Goal: Communication & Community: Answer question/provide support

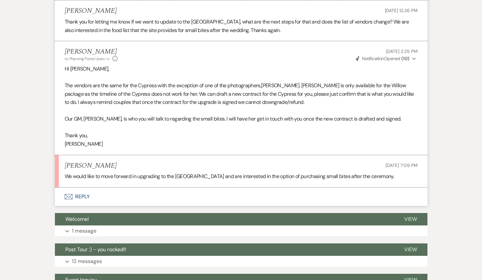
scroll to position [503, 0]
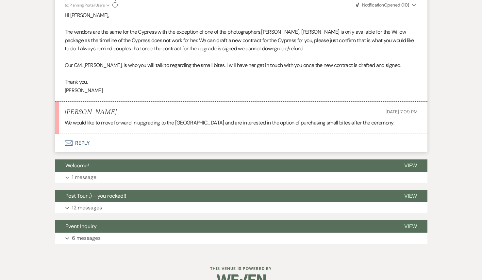
click at [123, 134] on button "Envelope Reply" at bounding box center [241, 143] width 372 height 18
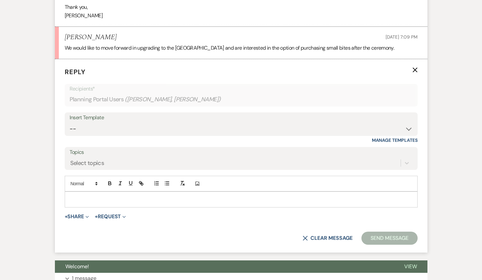
scroll to position [578, 0]
click at [84, 214] on button "+ Share Expand" at bounding box center [77, 216] width 24 height 5
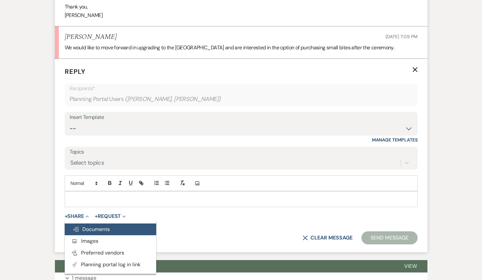
click at [87, 226] on span "Doc Upload Documents" at bounding box center [91, 229] width 37 height 7
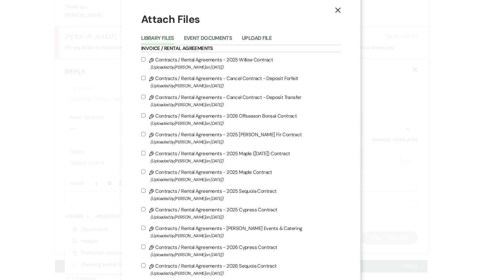
scroll to position [9, 0]
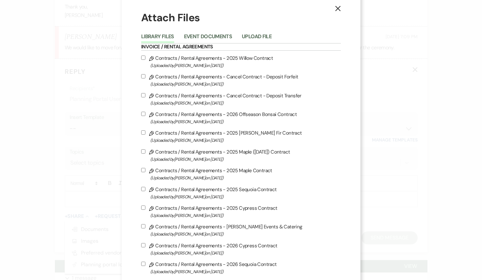
click at [149, 249] on label "Pencil Contracts / Rental Agreements - 2026 Cypress Contract (Uploaded by Patri…" at bounding box center [241, 248] width 200 height 15
click at [145, 247] on input "Pencil Contracts / Rental Agreements - 2026 Cypress Contract (Uploaded by Patri…" at bounding box center [143, 245] width 4 height 4
checkbox input "true"
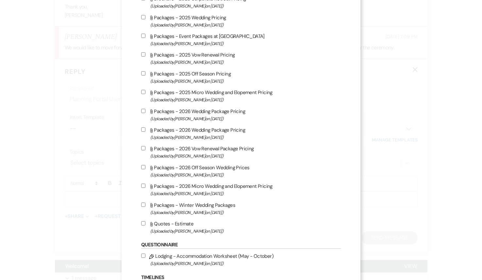
scroll to position [884, 0]
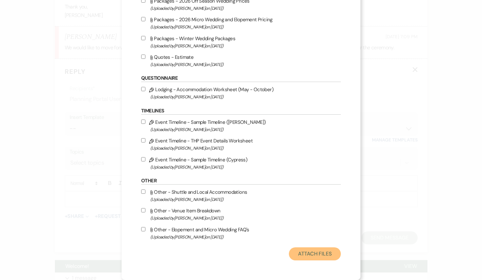
click at [296, 258] on button "Attach Files" at bounding box center [315, 253] width 52 height 13
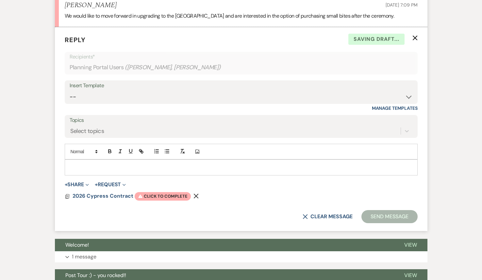
scroll to position [582, 0]
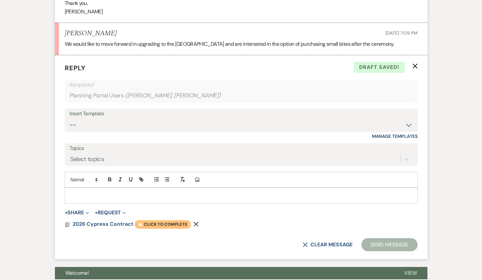
click at [160, 220] on span "Warning Click to complete" at bounding box center [163, 224] width 56 height 8
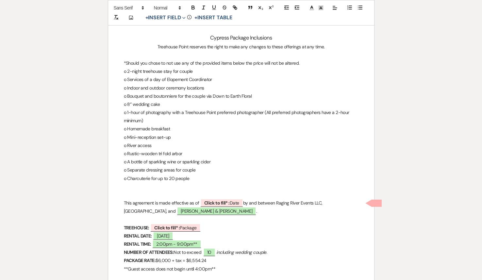
scroll to position [1166, 0]
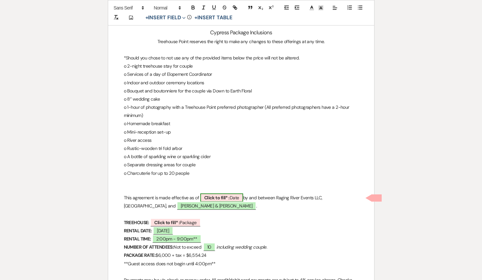
click at [222, 197] on b "Click to fill* :" at bounding box center [216, 198] width 25 height 6
select select "owner"
select select "Date"
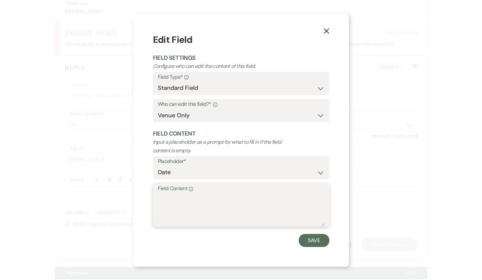
click at [172, 211] on textarea "Field Content Info" at bounding box center [241, 209] width 167 height 33
type textarea "09/18/25"
click at [314, 240] on button "Save" at bounding box center [314, 240] width 31 height 13
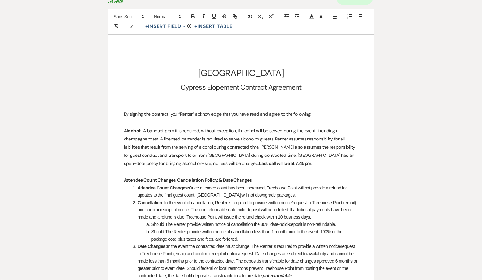
scroll to position [0, 0]
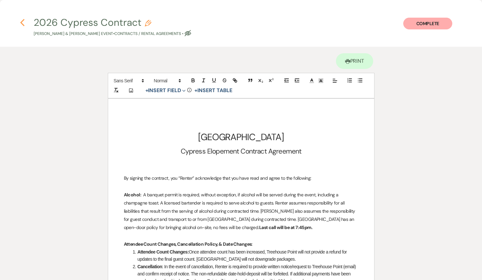
click at [23, 24] on use "button" at bounding box center [22, 22] width 4 height 7
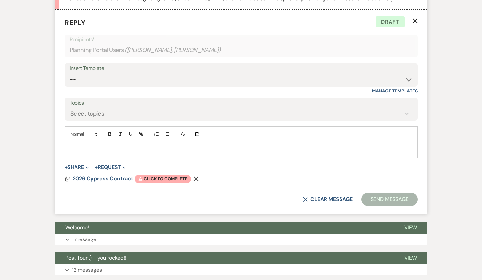
scroll to position [637, 0]
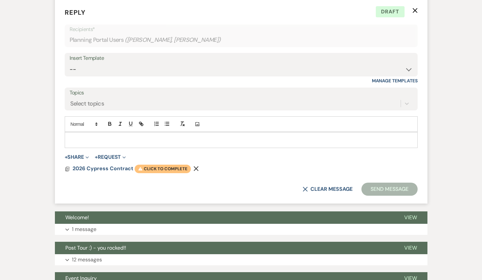
click at [164, 165] on span "Warning Click to complete" at bounding box center [163, 169] width 56 height 8
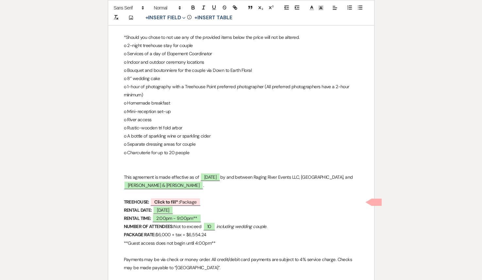
scroll to position [1349, 0]
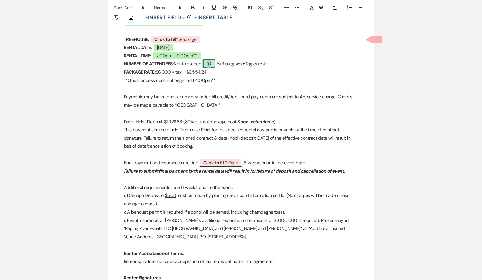
click at [211, 61] on span "10" at bounding box center [209, 63] width 12 height 8
select select "smartCustomField"
select select "owner"
select select "{{guestCount}}"
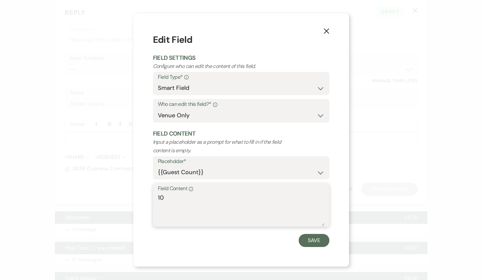
drag, startPoint x: 168, startPoint y: 199, endPoint x: 130, endPoint y: 197, distance: 38.2
click at [130, 197] on div "X Edit Field Field Settings Configure who can edit the content of this field. F…" at bounding box center [241, 140] width 482 height 280
type textarea "20"
click at [327, 238] on button "Save" at bounding box center [314, 240] width 31 height 13
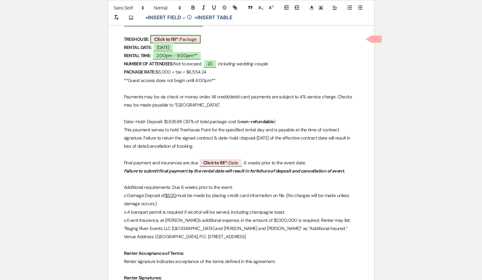
click at [179, 40] on b "Click to fill* :" at bounding box center [166, 39] width 25 height 6
select select "owner"
select select "custom_placeholder"
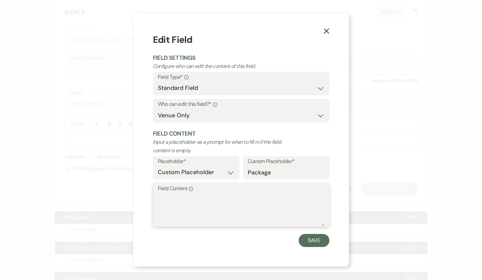
click at [163, 216] on textarea "Field Content Info" at bounding box center [241, 209] width 167 height 33
type textarea "Ananda"
click at [317, 239] on button "Save" at bounding box center [314, 240] width 31 height 13
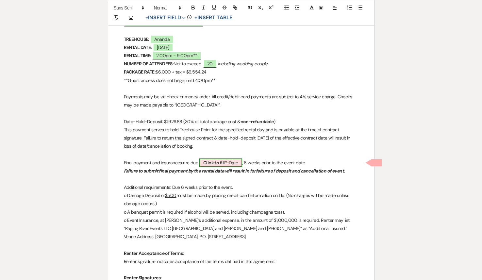
click at [217, 165] on b "Click to fill* :" at bounding box center [215, 163] width 25 height 6
select select "owner"
select select "Date"
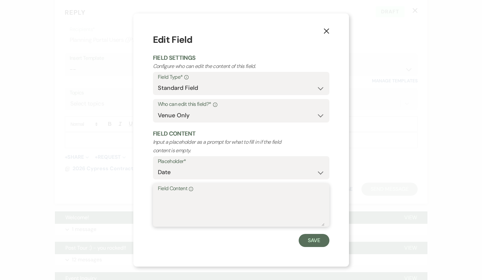
click at [186, 214] on textarea "Field Content Info" at bounding box center [241, 209] width 167 height 33
type textarea "02/25/26"
click at [314, 241] on button "Save" at bounding box center [314, 240] width 31 height 13
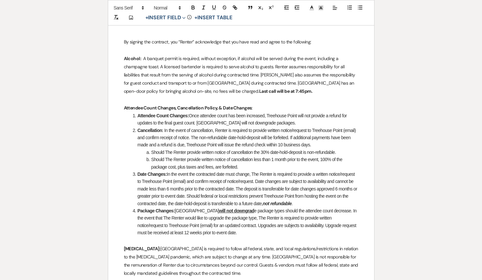
scroll to position [0, 0]
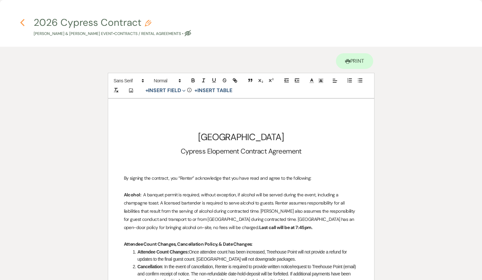
click at [22, 25] on icon "Previous" at bounding box center [22, 23] width 5 height 8
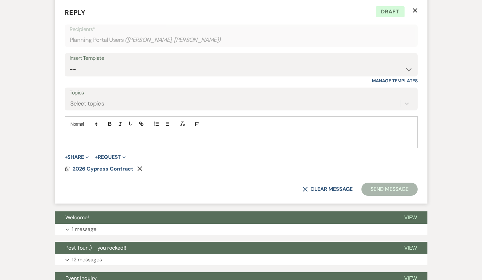
click at [134, 136] on p at bounding box center [241, 139] width 342 height 7
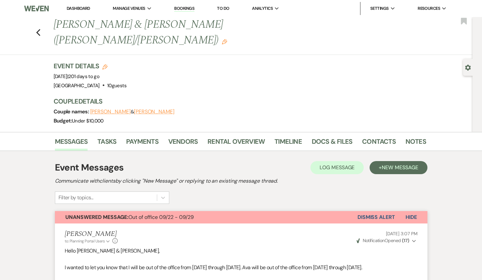
click at [227, 39] on icon "Edit" at bounding box center [224, 41] width 5 height 5
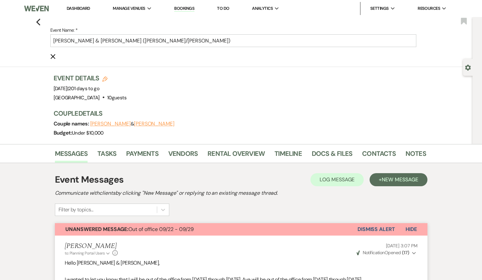
drag, startPoint x: 151, startPoint y: 41, endPoint x: 143, endPoint y: 40, distance: 8.5
click at [143, 40] on input "Andrea Shepherd & Patrick Klain (Willow/Ananda)" at bounding box center [233, 40] width 366 height 13
click at [150, 41] on input "Andrea Shepherd & Patrick Klain (Willow/Ananda)" at bounding box center [233, 40] width 366 height 13
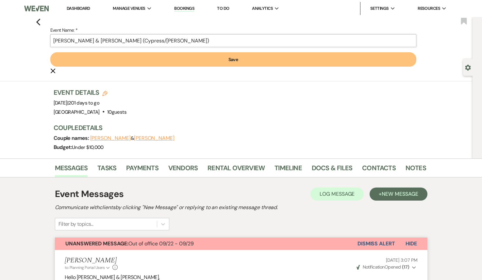
type input "Andrea Shepherd & Patrick Klain (Cypress/Ananda)"
click at [248, 60] on button "Save" at bounding box center [233, 59] width 366 height 14
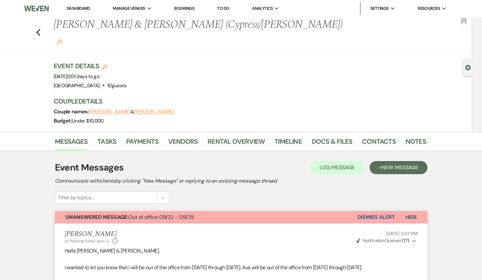
click at [104, 64] on icon "Edit" at bounding box center [104, 66] width 5 height 5
select select "590"
select select "false"
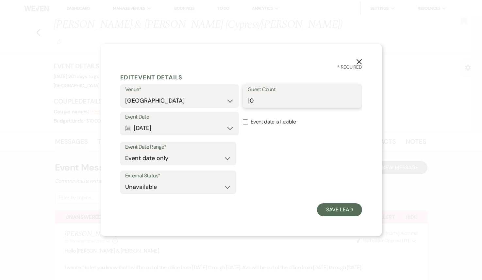
drag, startPoint x: 249, startPoint y: 101, endPoint x: 243, endPoint y: 101, distance: 5.9
click at [243, 101] on div "Guest Count 10" at bounding box center [302, 96] width 119 height 24
type input "20"
click at [358, 210] on button "Save Lead" at bounding box center [339, 209] width 45 height 13
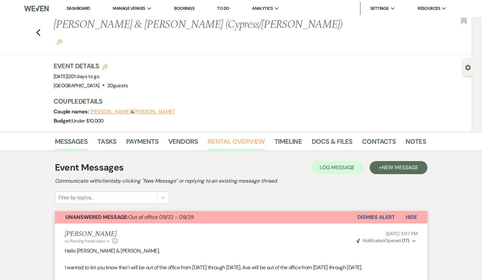
click at [247, 136] on link "Rental Overview" at bounding box center [235, 143] width 57 height 14
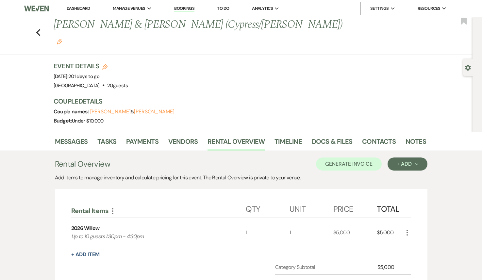
click at [407, 229] on icon "More" at bounding box center [407, 233] width 8 height 8
click at [412, 243] on icon "Pencil" at bounding box center [412, 245] width 4 height 5
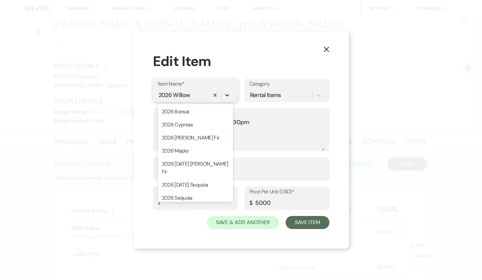
scroll to position [12, 0]
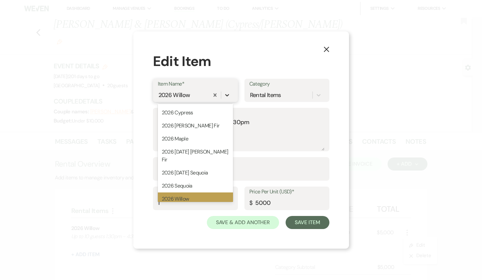
click at [225, 94] on icon at bounding box center [227, 95] width 7 height 7
click at [195, 112] on div "2026 Cypress" at bounding box center [195, 112] width 75 height 13
type textarea "Up to 20 guests 2pm - 9pm"
type input "6000"
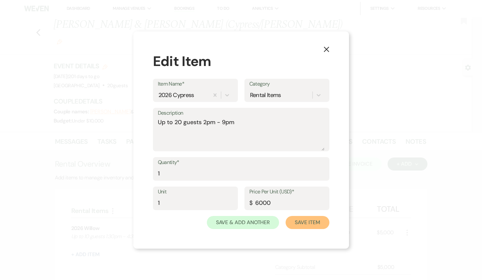
click at [313, 225] on button "Save Item" at bounding box center [306, 222] width 43 height 13
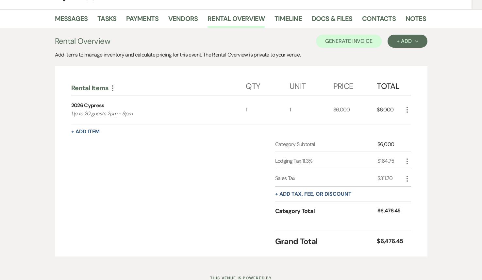
scroll to position [127, 0]
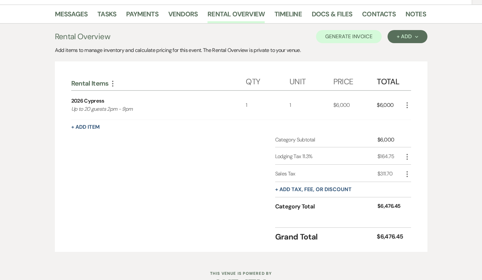
click at [408, 170] on icon "More" at bounding box center [407, 174] width 8 height 8
click at [417, 182] on button "Pencil Edit" at bounding box center [420, 187] width 34 height 10
select select "3"
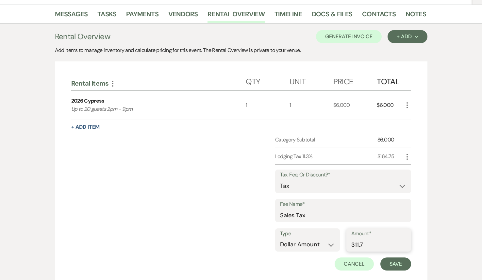
click at [360, 238] on input "311.7" at bounding box center [378, 244] width 55 height 13
click at [373, 238] on input "399.7" at bounding box center [378, 244] width 55 height 13
type input "399.70"
click at [399, 257] on button "Save" at bounding box center [395, 263] width 31 height 13
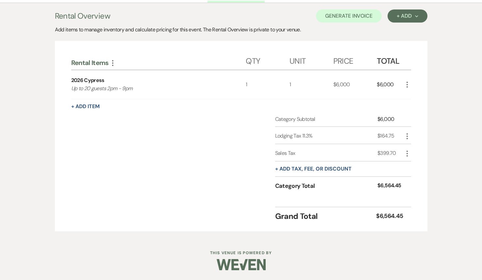
scroll to position [132, 0]
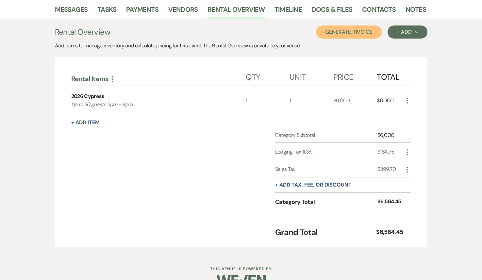
click at [363, 25] on button "Generate Invoice" at bounding box center [349, 31] width 66 height 13
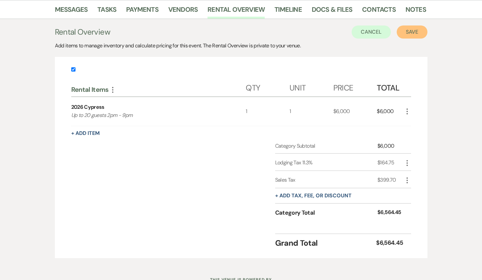
click at [416, 25] on button "Save" at bounding box center [412, 31] width 31 height 13
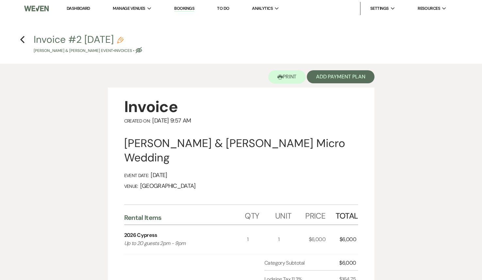
click at [21, 34] on div "Previous" at bounding box center [22, 38] width 5 height 10
click at [21, 40] on use "button" at bounding box center [22, 39] width 4 height 7
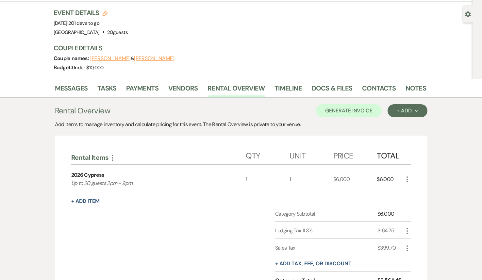
scroll to position [52, 0]
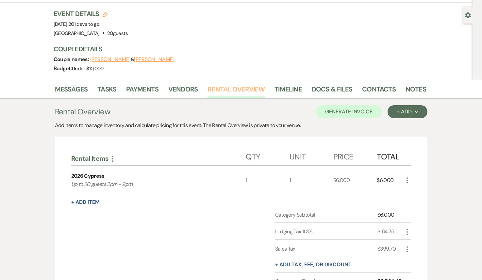
click at [235, 84] on link "Rental Overview" at bounding box center [235, 91] width 57 height 14
click at [141, 84] on link "Payments" at bounding box center [142, 91] width 32 height 14
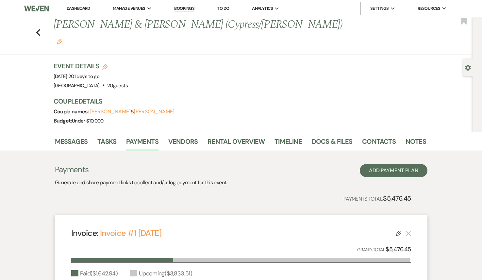
click at [398, 231] on use at bounding box center [398, 233] width 5 height 5
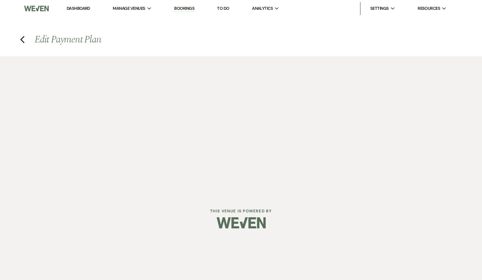
select select "28231"
select select "1"
select select "2"
select select "flat"
select select "client"
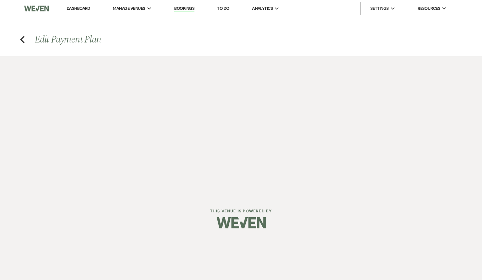
select select "months"
select select "both"
select select "weeks"
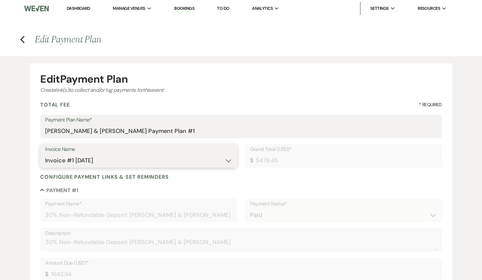
click at [137, 166] on select "N/A Invoice #1 9-3-2025 Invoice #2 9-18-2025" at bounding box center [138, 160] width 187 height 13
click at [45, 154] on select "N/A Invoice #1 9-3-2025 Invoice #2 9-18-2025" at bounding box center [138, 160] width 187 height 13
click at [120, 156] on select "N/A Invoice #1 9-3-2025 Invoice #2 9-18-2025" at bounding box center [138, 160] width 187 height 13
select select "28808"
click at [45, 154] on select "N/A Invoice #1 9-3-2025 Invoice #2 9-18-2025" at bounding box center [138, 160] width 187 height 13
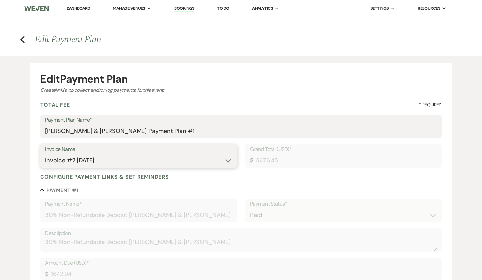
type input "6564.45"
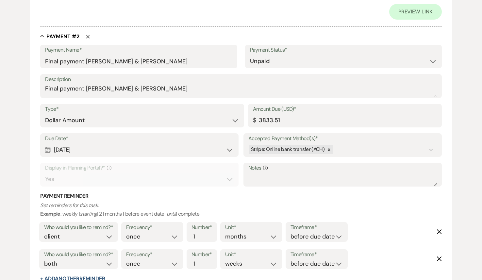
scroll to position [373, 0]
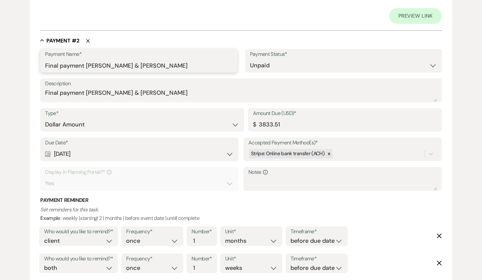
drag, startPoint x: 86, startPoint y: 66, endPoint x: 45, endPoint y: 67, distance: 40.8
click at [45, 67] on input "Final payment Andrea Shepherd & Patrick Klain" at bounding box center [138, 65] width 187 height 13
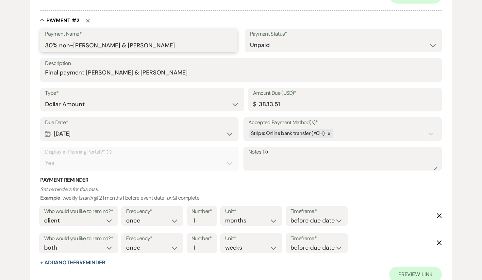
scroll to position [320, 0]
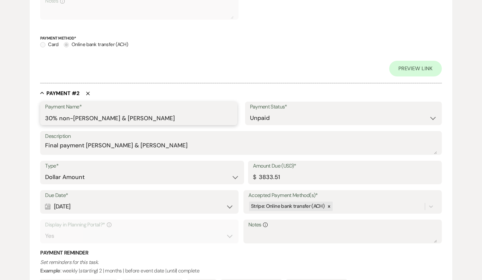
drag, startPoint x: 78, startPoint y: 119, endPoint x: 60, endPoint y: 118, distance: 18.0
click at [60, 118] on input "30% non-reAndrea Shepherd & Patrick Klain" at bounding box center [138, 118] width 187 height 13
drag, startPoint x: 182, startPoint y: 119, endPoint x: 44, endPoint y: 118, distance: 137.8
click at [44, 118] on div "Payment Name* 30% Non-Refundable Deposit (package upgrade) Andrea Shepherd & Pa…" at bounding box center [138, 114] width 197 height 24
type input "30% Non-Refundable Deposit (package upgrade) Andrea Shepherd & Patrick Klain"
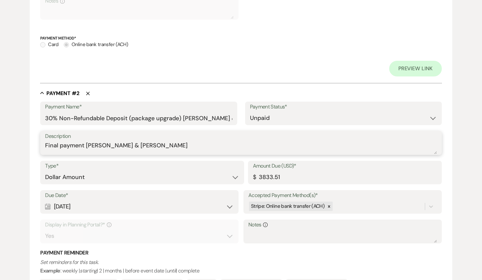
drag, startPoint x: 88, startPoint y: 147, endPoint x: 31, endPoint y: 148, distance: 57.2
click at [31, 148] on form "Edit Payment Plan Create link(s) to collect and/or log payments for this event:…" at bounding box center [241, 89] width 422 height 693
paste textarea "30% Non-Refundable Deposit (package upgrade)"
type textarea "30% Non-Refundable Deposit (package upgrade) Andrea Shepherd & Patrick Klain"
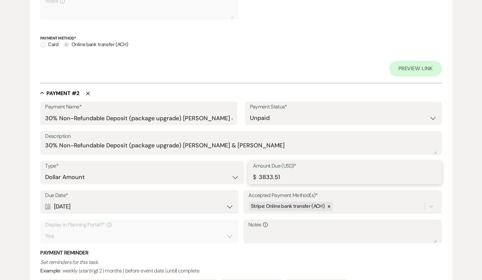
drag, startPoint x: 283, startPoint y: 176, endPoint x: 239, endPoint y: 177, distance: 44.1
click at [239, 177] on div "Type* Dollar Amount Percentage of Grand Total Amount Due (USD)* $ 3833.51" at bounding box center [240, 175] width 401 height 29
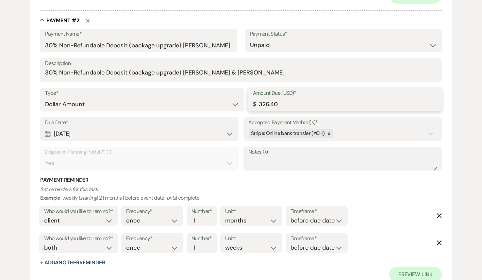
scroll to position [397, 0]
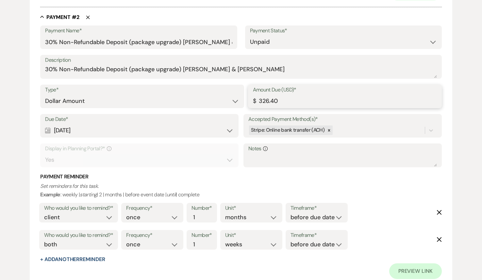
type input "326.40"
click at [118, 130] on div "Calendar Feb 25, 2026 Expand" at bounding box center [139, 130] width 188 height 13
select select "week"
select select "beforeEventDate"
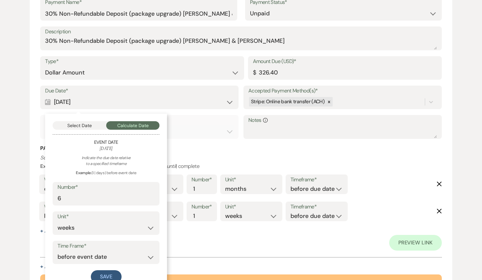
scroll to position [423, 0]
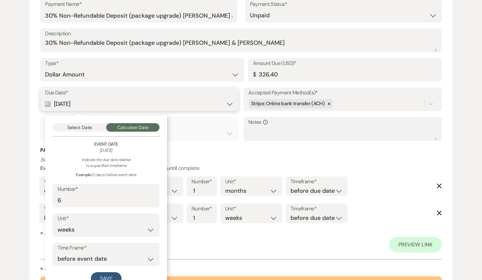
click at [72, 126] on button "Select Date" at bounding box center [80, 127] width 54 height 8
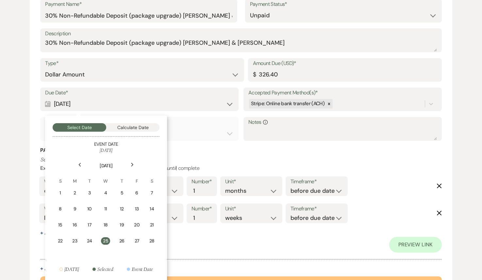
click at [79, 164] on icon "Previous" at bounding box center [79, 165] width 3 height 4
click at [79, 164] on use at bounding box center [80, 165] width 2 height 4
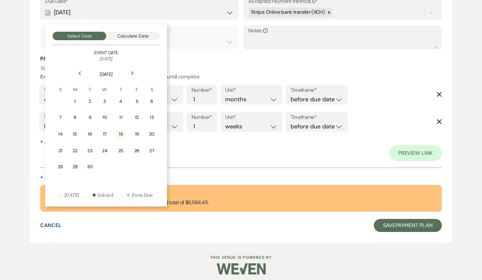
scroll to position [518, 0]
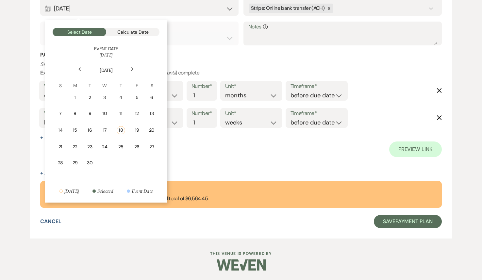
click at [132, 69] on icon "Next" at bounding box center [132, 69] width 3 height 4
click at [123, 97] on div "2" at bounding box center [121, 97] width 6 height 7
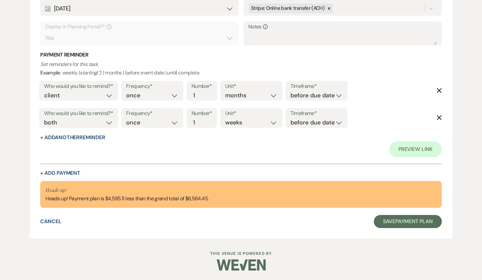
click at [438, 90] on use "button" at bounding box center [439, 90] width 5 height 5
select select "both"
select select "weeks"
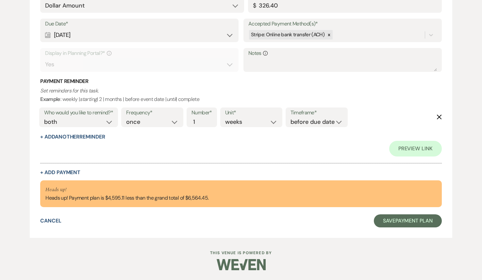
scroll to position [491, 0]
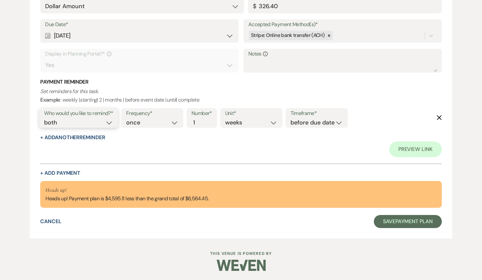
click at [85, 121] on select "client venue both" at bounding box center [78, 122] width 69 height 9
select select "client"
click at [44, 118] on select "client venue both" at bounding box center [78, 122] width 69 height 9
click at [64, 170] on button "+ Add Payment" at bounding box center [60, 172] width 40 height 5
select select "2"
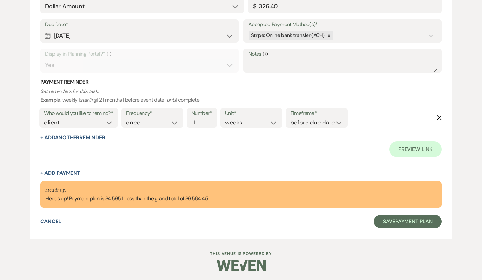
select select "flat"
select select "true"
select select "client"
select select "weeks"
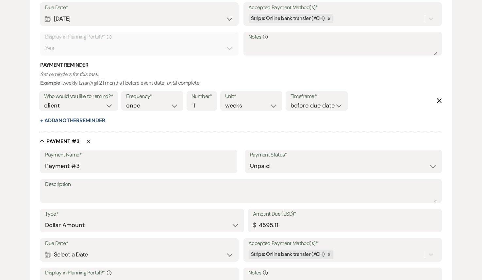
scroll to position [499, 0]
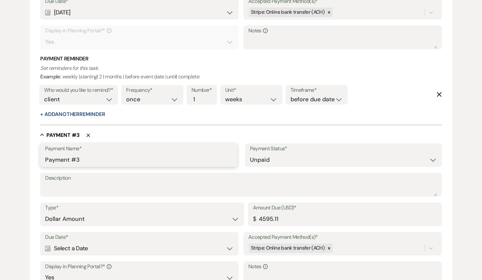
drag, startPoint x: 86, startPoint y: 161, endPoint x: 39, endPoint y: 162, distance: 47.0
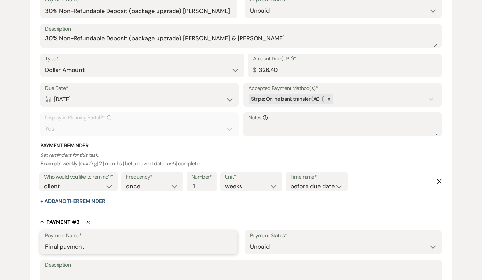
scroll to position [363, 0]
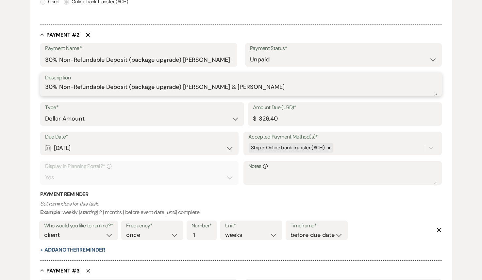
drag, startPoint x: 182, startPoint y: 87, endPoint x: 312, endPoint y: 98, distance: 130.1
click at [312, 98] on div "Payment Name* 30% Non-Refundable Deposit (package upgrade) Andrea Shepherd & Pa…" at bounding box center [240, 148] width 401 height 211
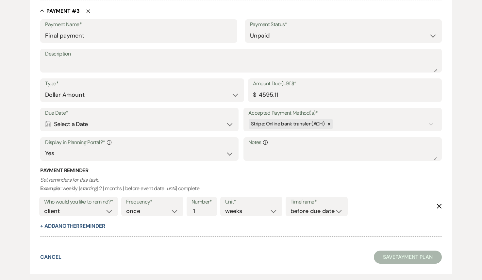
scroll to position [623, 0]
click at [124, 38] on input "Final payment" at bounding box center [138, 36] width 187 height 13
paste input "Andrea Shepherd & Patrick Klain"
drag, startPoint x: 187, startPoint y: 35, endPoint x: 41, endPoint y: 35, distance: 145.3
click at [41, 35] on div "Payment Name* Final payment Andrea Shepherd & Patrick Klain" at bounding box center [138, 32] width 197 height 24
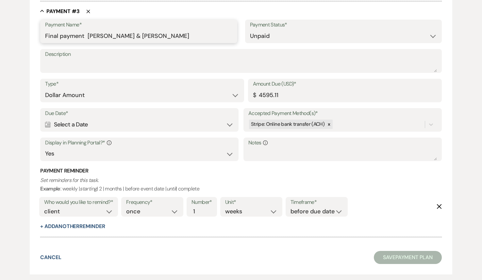
type input "Final payment Andrea Shepherd & Patrick Klain"
click at [61, 62] on textarea "Description" at bounding box center [241, 65] width 392 height 13
paste textarea "Final payment Andrea Shepherd & Patrick Klain"
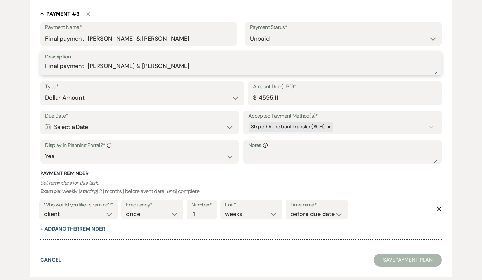
scroll to position [623, 0]
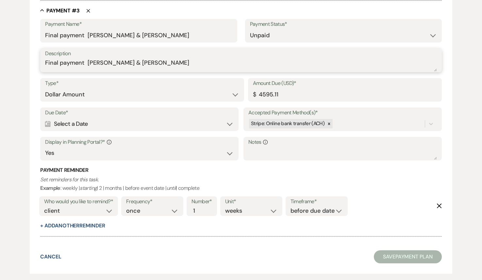
type textarea "Final payment Andrea Shepherd & Patrick Klain"
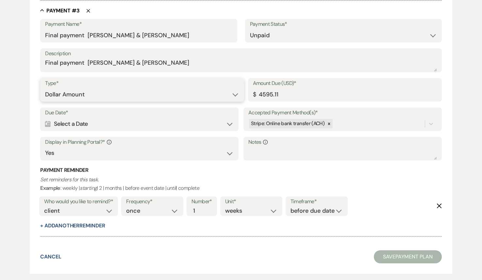
click at [85, 93] on select "Dollar Amount Percentage of Grand Total" at bounding box center [142, 94] width 194 height 13
click at [73, 125] on div "Calendar Select a Date Expand" at bounding box center [139, 124] width 188 height 13
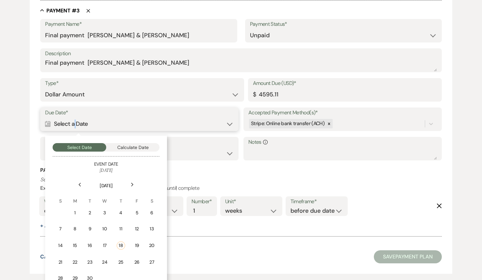
click at [142, 146] on button "Calculate Date" at bounding box center [133, 147] width 54 height 8
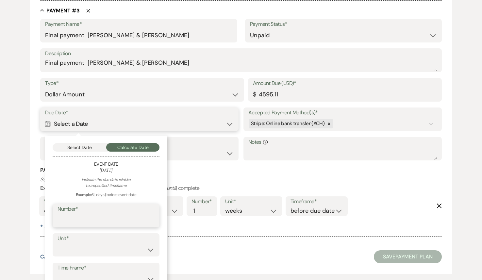
click at [94, 215] on input "Number*" at bounding box center [105, 220] width 97 height 13
type input "6"
click at [81, 248] on select "days weeks months" at bounding box center [105, 249] width 97 height 13
select select "week"
click at [57, 243] on select "days weeks months" at bounding box center [105, 249] width 97 height 13
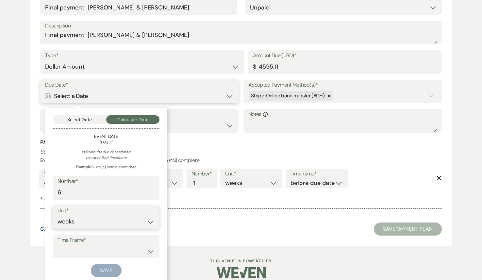
scroll to position [658, 0]
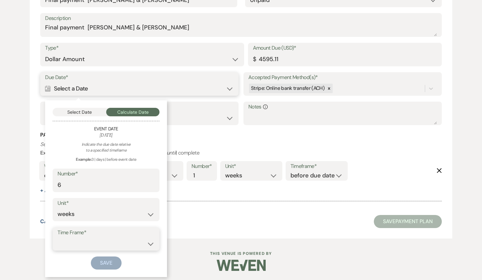
click at [87, 238] on select "before event date after event date after event is booked after today's date" at bounding box center [105, 243] width 97 height 13
select select "beforeEventDate"
click at [57, 237] on select "before event date after event date after event is booked after today's date" at bounding box center [105, 243] width 97 height 13
click at [107, 263] on button "Save" at bounding box center [106, 262] width 31 height 13
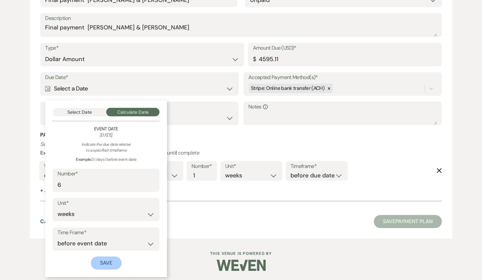
scroll to position [690, 0]
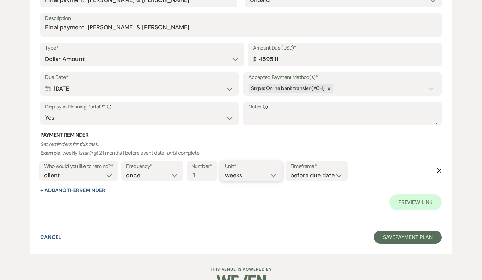
click at [235, 172] on select "days weeks months" at bounding box center [251, 175] width 52 height 9
select select "months"
click at [226, 171] on select "days weeks months" at bounding box center [251, 175] width 52 height 9
click at [96, 192] on button "+ Add Another Reminder" at bounding box center [72, 190] width 65 height 5
select select "client"
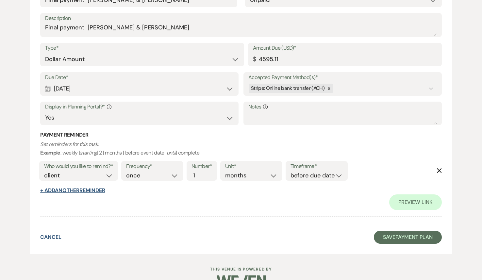
select select "days"
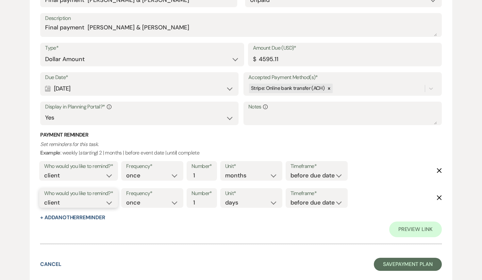
click at [112, 206] on select "client venue both" at bounding box center [78, 202] width 69 height 9
select select "both"
click at [44, 198] on select "client venue both" at bounding box center [78, 202] width 69 height 9
click at [235, 204] on select "days weeks months" at bounding box center [251, 202] width 52 height 9
select select "weeks"
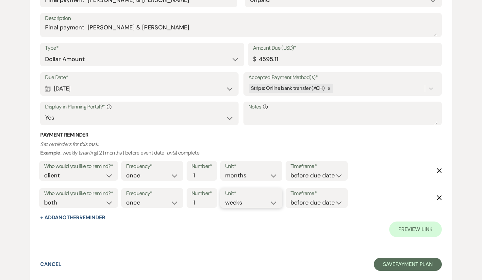
click at [226, 198] on select "days weeks months" at bounding box center [251, 202] width 52 height 9
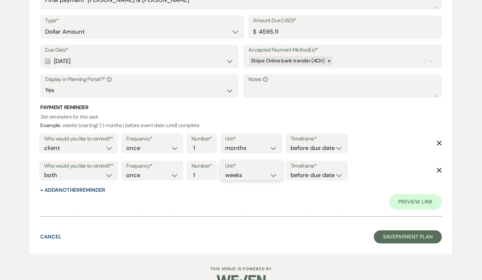
scroll to position [721, 0]
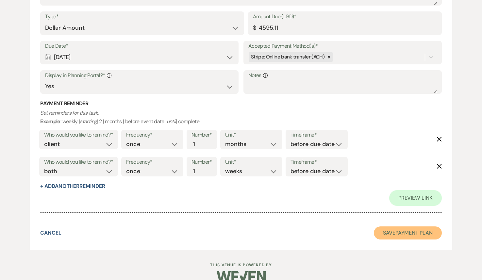
click at [402, 234] on button "Save Payment Plan" at bounding box center [408, 232] width 68 height 13
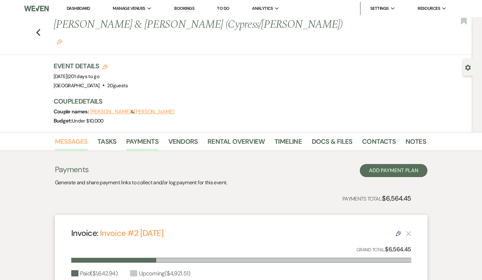
click at [75, 136] on link "Messages" at bounding box center [71, 143] width 33 height 14
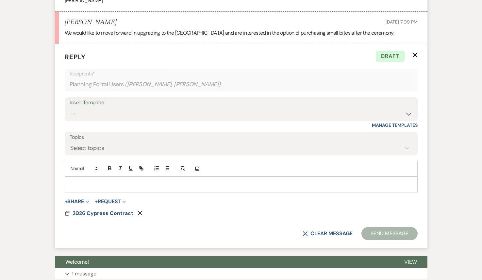
scroll to position [594, 0]
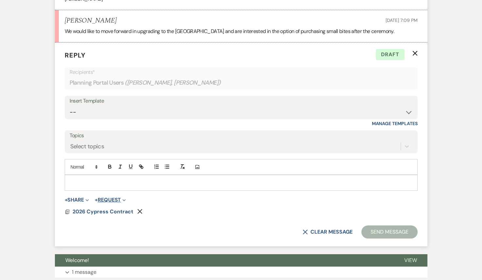
click at [118, 197] on button "+ Request Expand" at bounding box center [110, 199] width 31 height 5
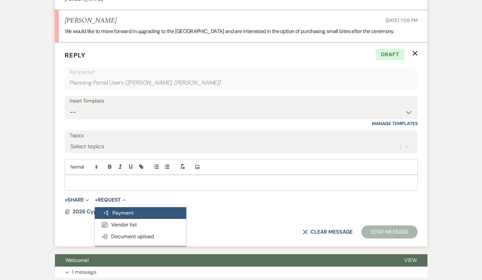
click at [120, 207] on button "Generate Payment Payment" at bounding box center [140, 213] width 91 height 12
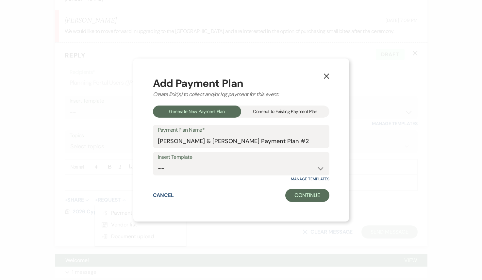
click at [262, 113] on div "Connect to Existing Payment Plan" at bounding box center [285, 111] width 88 height 12
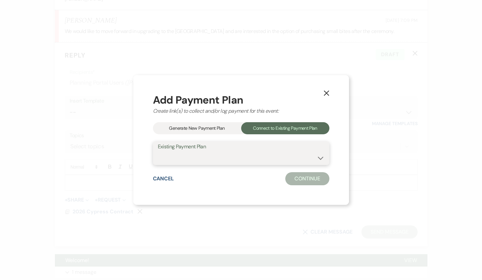
click at [209, 158] on select "Andrea Shepherd & Patrick Klain's Payment Plan #1" at bounding box center [241, 158] width 167 height 13
select select "25187"
click at [158, 152] on select "Andrea Shepherd & Patrick Klain's Payment Plan #1" at bounding box center [241, 158] width 167 height 13
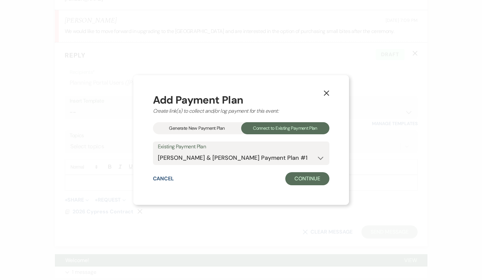
click at [311, 171] on div "Add Payment Plan Create link(s) to collect and/or log payment for this event: G…" at bounding box center [241, 140] width 176 height 90
click at [311, 180] on button "Continue" at bounding box center [307, 178] width 44 height 13
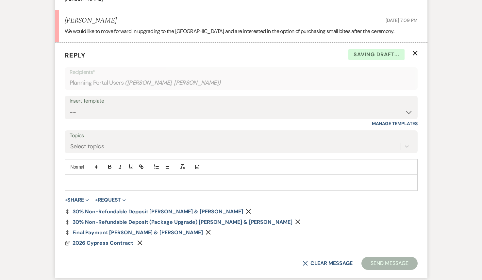
click at [246, 209] on use "button" at bounding box center [248, 211] width 5 height 5
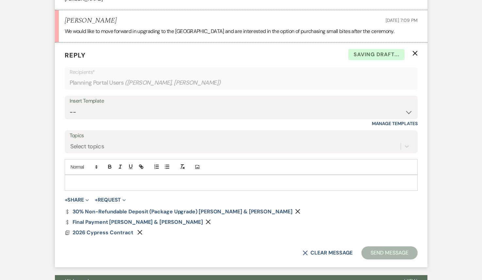
click at [102, 179] on p at bounding box center [241, 182] width 342 height 7
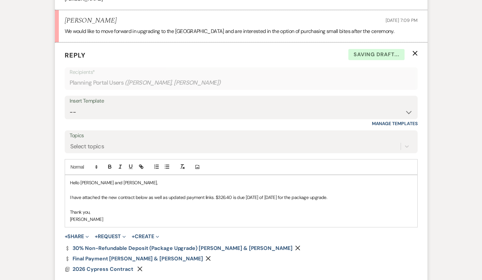
click at [359, 194] on p "I have attached the new contract below as well as updated payment links. $326.4…" at bounding box center [241, 197] width 342 height 7
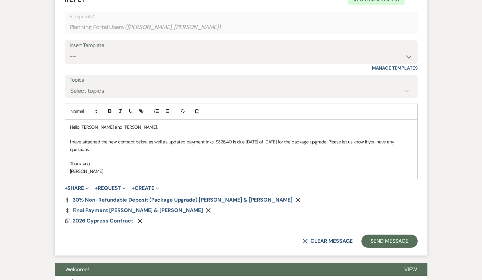
scroll to position [652, 0]
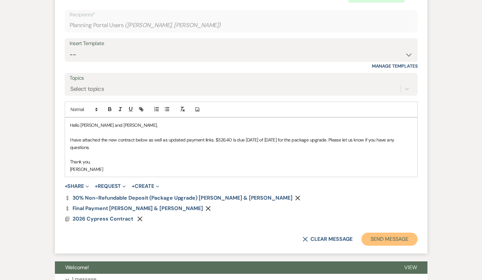
click at [381, 233] on button "Send Message" at bounding box center [389, 239] width 56 height 13
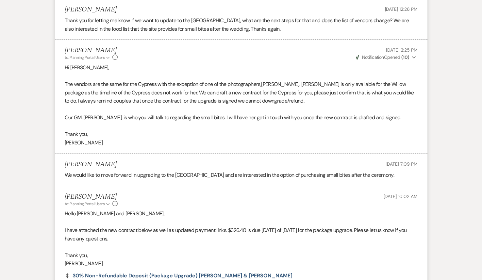
scroll to position [0, 0]
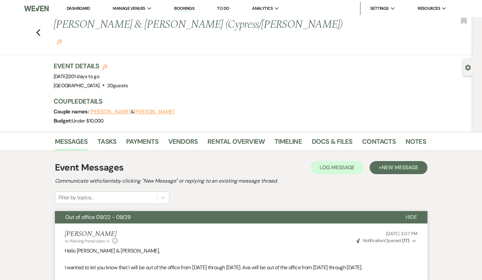
click at [78, 11] on li "Dashboard" at bounding box center [78, 8] width 30 height 13
click at [78, 9] on link "Dashboard" at bounding box center [79, 9] width 24 height 6
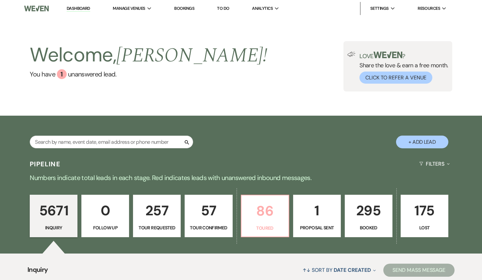
click at [269, 213] on p "86" at bounding box center [264, 211] width 39 height 22
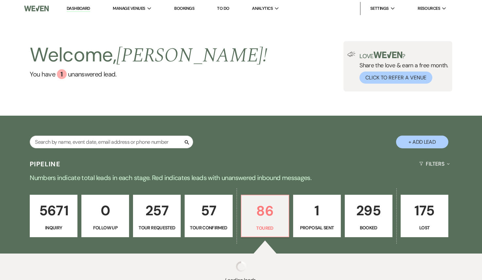
select select "5"
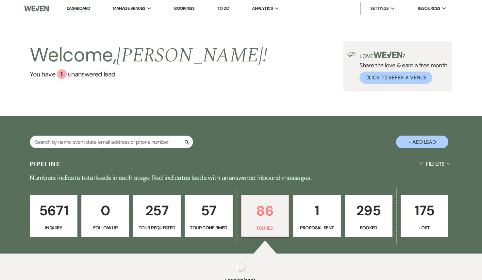
select select "5"
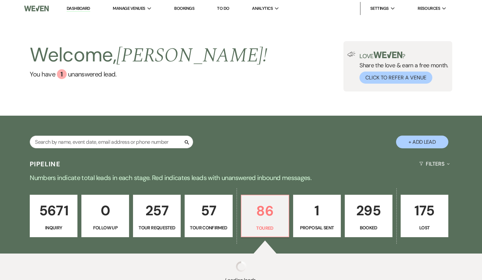
select select "5"
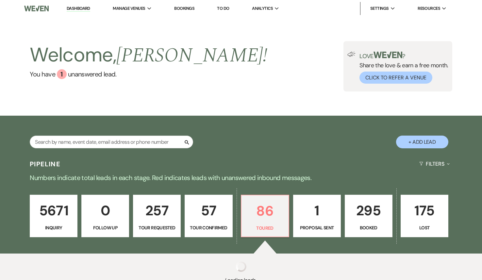
select select "5"
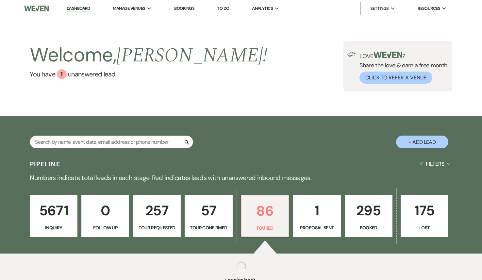
select select "5"
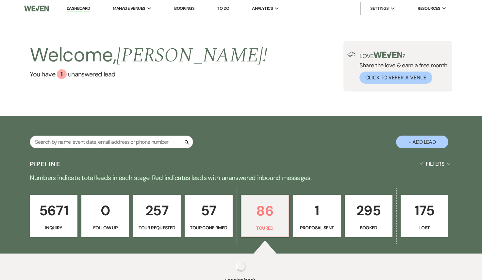
select select "5"
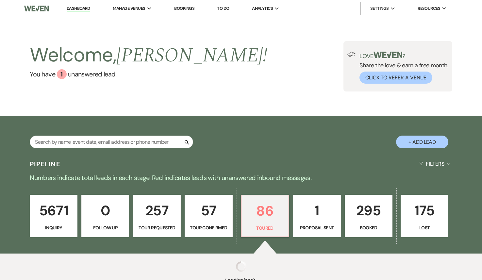
select select "5"
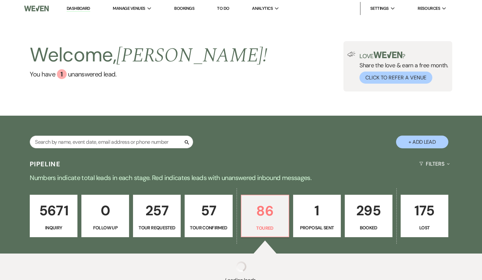
select select "5"
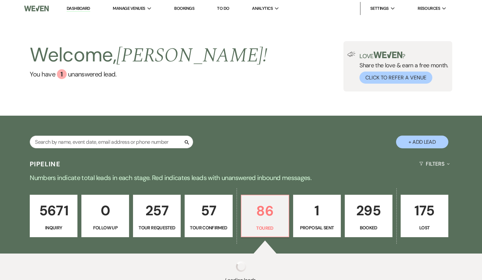
select select "5"
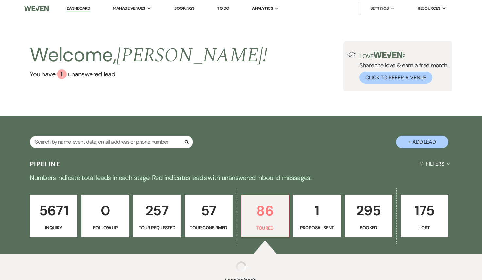
select select "5"
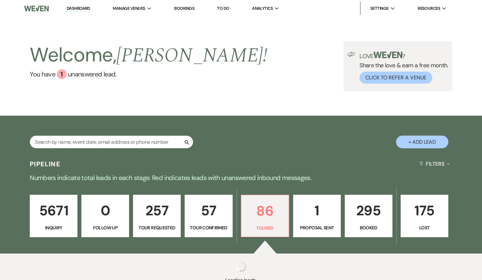
select select "5"
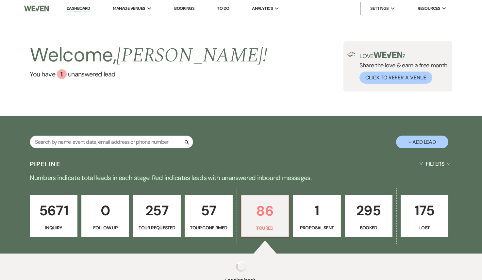
select select "5"
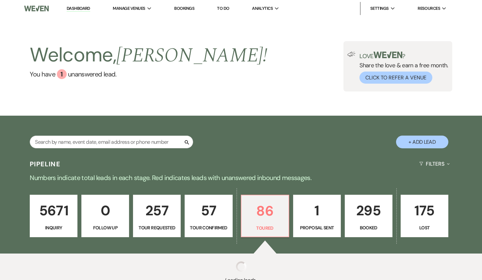
select select "5"
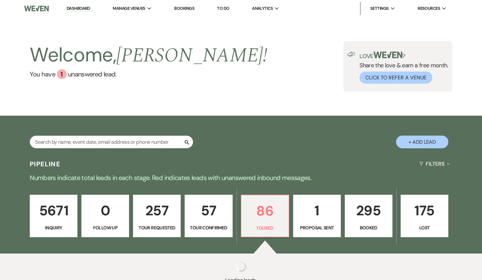
select select "5"
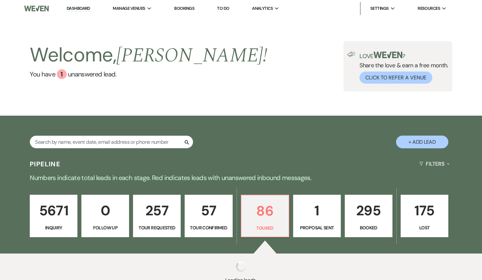
select select "5"
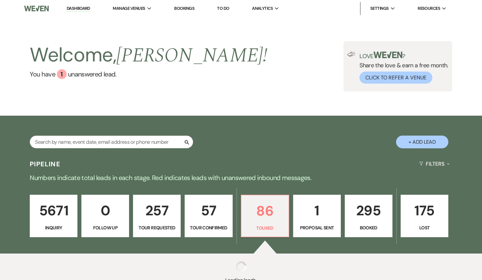
select select "5"
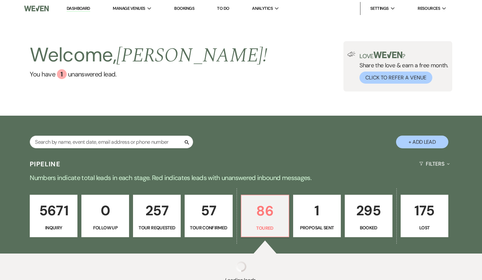
select select "5"
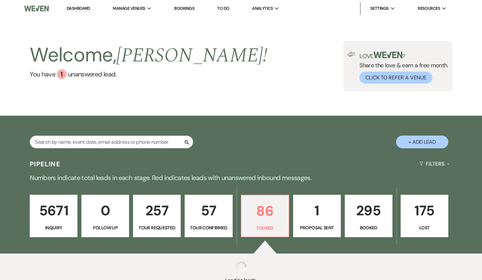
select select "5"
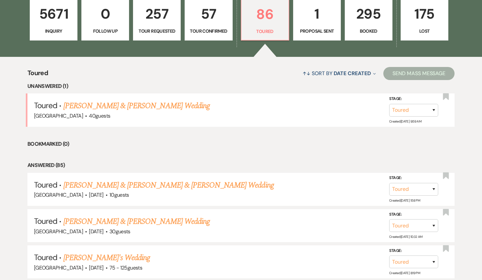
scroll to position [194, 0]
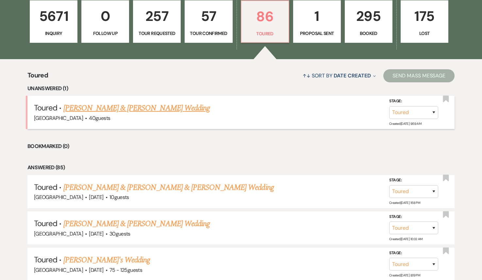
click at [133, 111] on link "Shane Curtis & Shane Curtis's Wedding" at bounding box center [136, 108] width 146 height 12
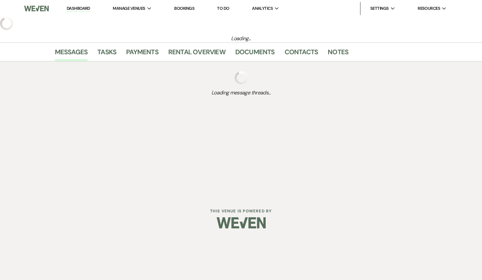
select select "5"
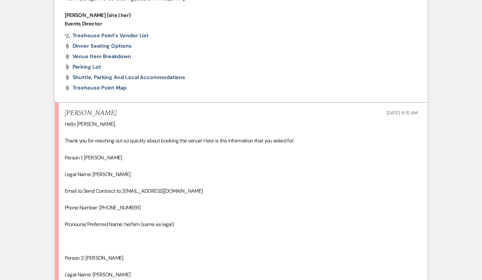
scroll to position [509, 0]
drag, startPoint x: 113, startPoint y: 158, endPoint x: 85, endPoint y: 157, distance: 28.1
click at [85, 157] on div "Hello Patricia, Thank you for reaching out so quickly about booking the venue! …" at bounding box center [241, 284] width 353 height 326
copy div "Patrick Dillon"
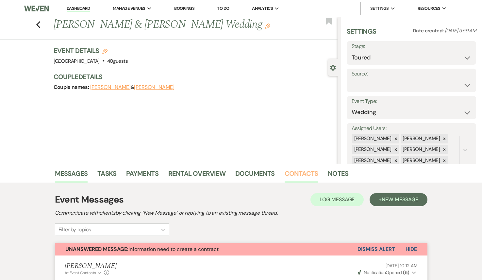
click at [298, 177] on link "Contacts" at bounding box center [301, 175] width 34 height 14
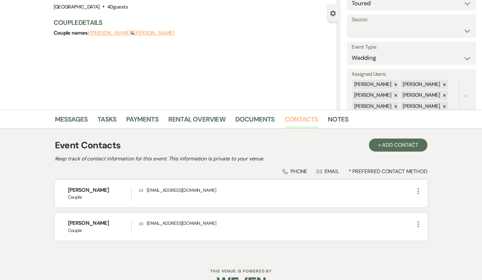
scroll to position [67, 0]
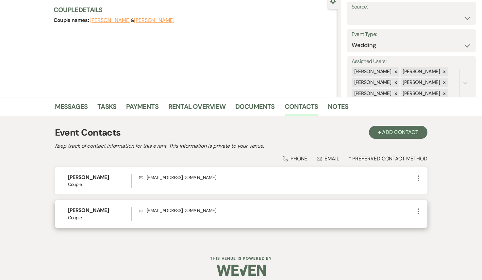
click at [416, 211] on icon "More" at bounding box center [418, 211] width 8 height 8
click at [424, 225] on use "button" at bounding box center [424, 224] width 5 height 5
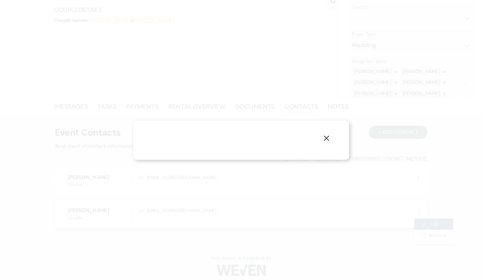
select select "1"
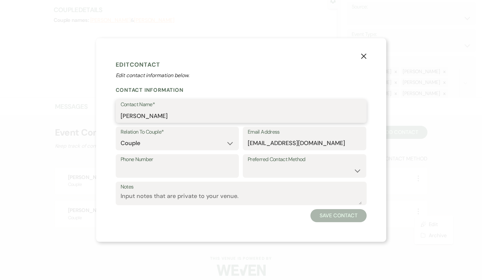
drag, startPoint x: 157, startPoint y: 116, endPoint x: 95, endPoint y: 111, distance: 62.3
click at [95, 111] on div "X Edit Contact Edit contact information below. Contact Information Contact Name…" at bounding box center [241, 140] width 482 height 280
paste input "Patrick Dillon"
type input "Patrick Dillon"
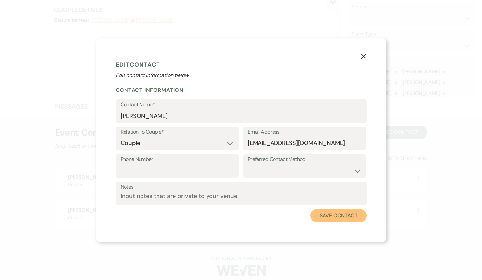
click at [339, 216] on button "Save Contact" at bounding box center [338, 215] width 56 height 13
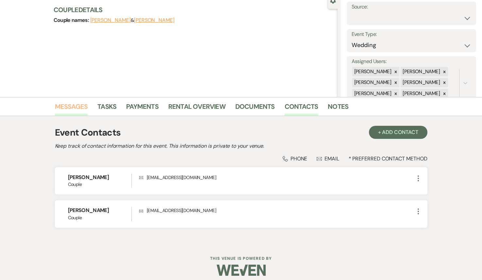
click at [79, 107] on link "Messages" at bounding box center [71, 108] width 33 height 14
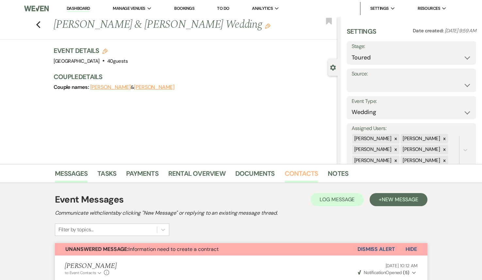
click at [298, 175] on link "Contacts" at bounding box center [301, 175] width 34 height 14
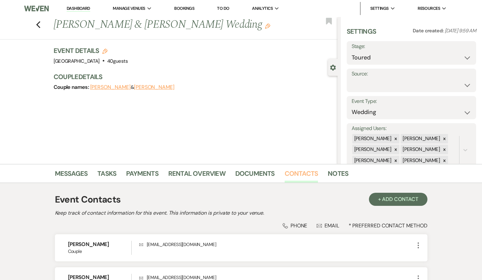
scroll to position [2, 0]
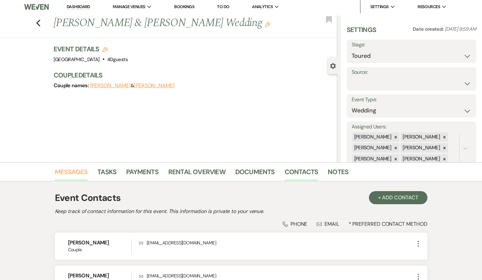
click at [71, 173] on link "Messages" at bounding box center [71, 174] width 33 height 14
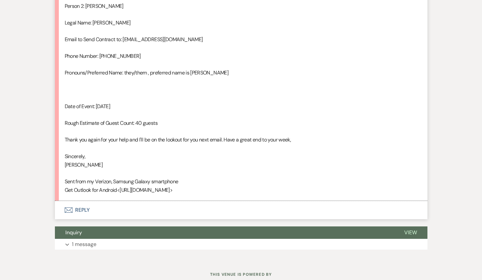
scroll to position [762, 0]
click at [97, 210] on button "Envelope Reply" at bounding box center [241, 210] width 372 height 18
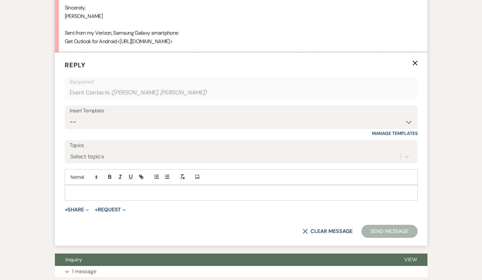
scroll to position [919, 0]
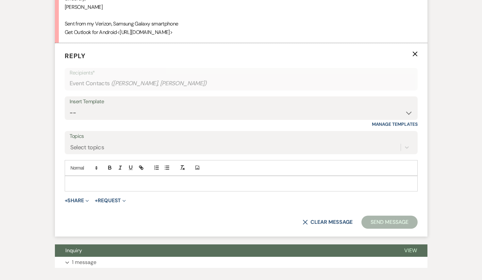
click at [106, 178] on div at bounding box center [241, 183] width 352 height 15
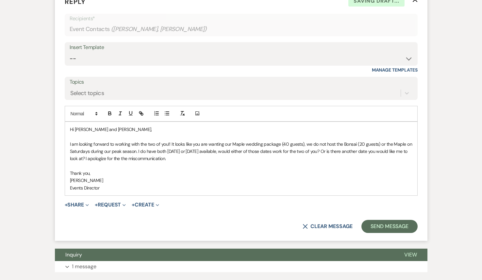
scroll to position [974, 0]
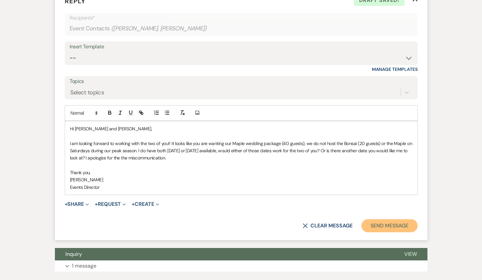
click at [390, 225] on button "Send Message" at bounding box center [389, 225] width 56 height 13
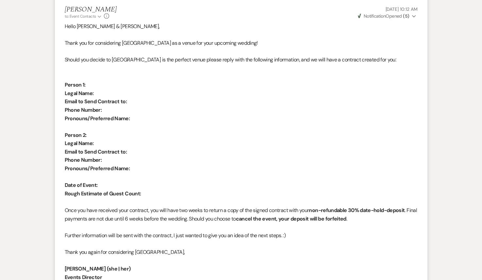
scroll to position [0, 0]
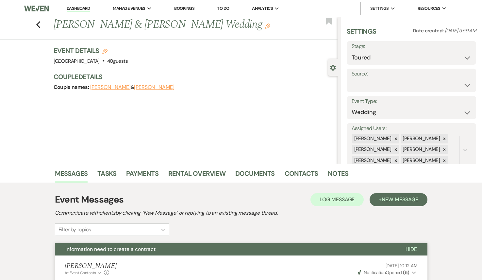
click at [73, 8] on link "Dashboard" at bounding box center [79, 9] width 24 height 6
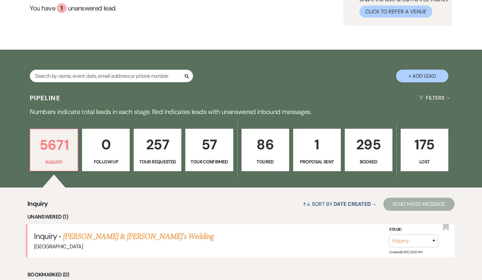
scroll to position [134, 0]
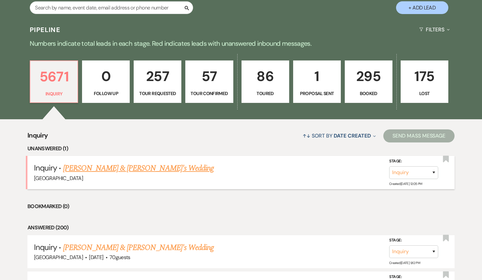
click at [105, 168] on link "[PERSON_NAME] & [PERSON_NAME]'s Wedding" at bounding box center [138, 168] width 151 height 12
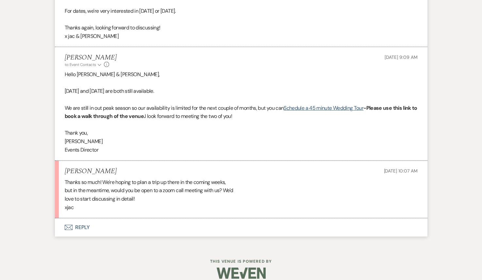
scroll to position [721, 0]
click at [113, 220] on button "Envelope Reply" at bounding box center [241, 227] width 372 height 18
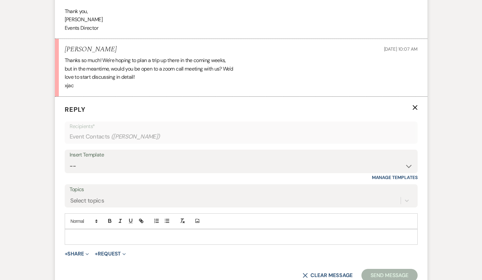
scroll to position [845, 0]
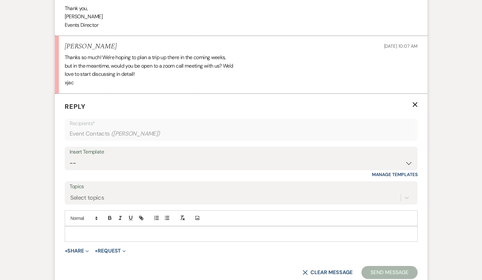
click at [95, 229] on div at bounding box center [241, 233] width 352 height 15
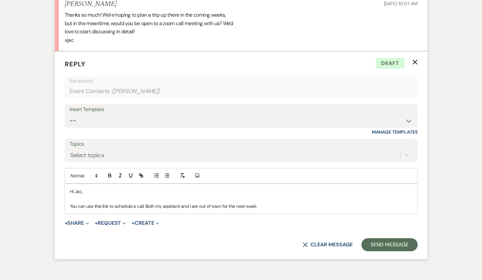
scroll to position [887, 0]
drag, startPoint x: 108, startPoint y: 198, endPoint x: 102, endPoint y: 197, distance: 5.9
click at [102, 203] on p "You can use this link to schedule a call. Both my assistant and I are out of to…" at bounding box center [241, 206] width 342 height 7
click at [142, 173] on icon "button" at bounding box center [141, 176] width 6 height 6
paste input "[URL][DOMAIN_NAME]"
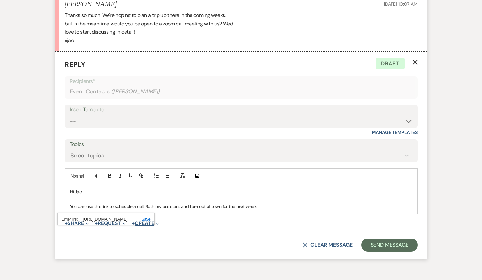
scroll to position [0, 0]
click at [145, 221] on button "+ Create Expand" at bounding box center [145, 223] width 27 height 5
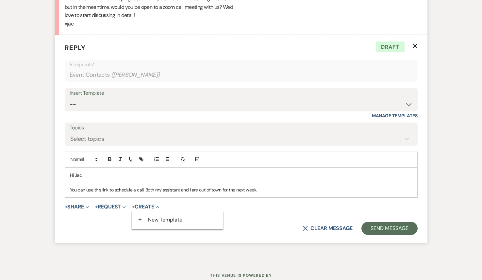
scroll to position [904, 0]
drag, startPoint x: 108, startPoint y: 181, endPoint x: 101, endPoint y: 181, distance: 6.9
click at [101, 186] on p "You can use this link to schedule a call. Both my assistant and I are out of to…" at bounding box center [241, 189] width 342 height 7
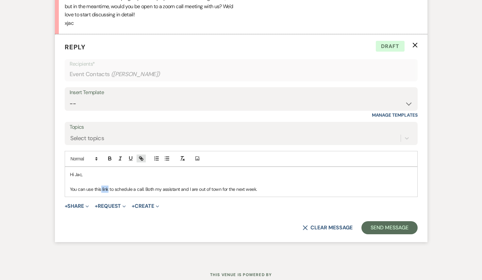
click at [142, 155] on icon "button" at bounding box center [141, 158] width 6 height 6
paste input "[URL][DOMAIN_NAME]"
type input "[URL][DOMAIN_NAME]"
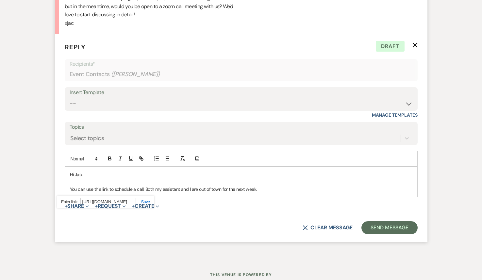
click at [145, 199] on link at bounding box center [143, 201] width 14 height 5
click at [262, 186] on p "You can use this link to schedule a call. Both my assistant and I are out of to…" at bounding box center [241, 189] width 342 height 7
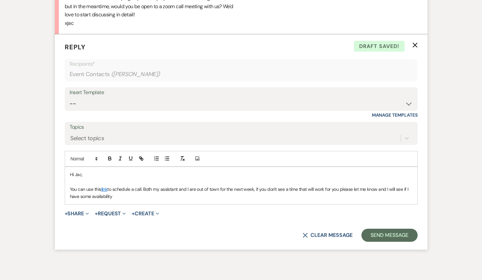
click at [409, 186] on p "You can use this link to schedule a call. Both my assistant and I are out of to…" at bounding box center [241, 193] width 342 height 15
click at [121, 187] on p "You can use this link to schedule a call. Both my assistant and I are out of to…" at bounding box center [241, 193] width 342 height 15
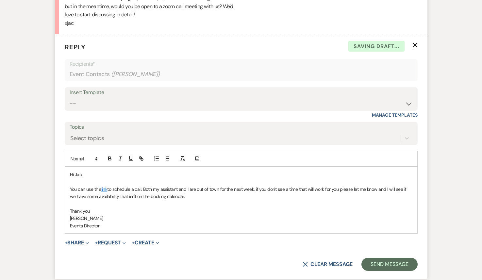
click at [412, 243] on form "Reply X Saving draft... Recipients* Event Contacts ( [PERSON_NAME] ) Insert Tem…" at bounding box center [241, 156] width 372 height 245
click at [403, 258] on button "Send Message" at bounding box center [389, 264] width 56 height 13
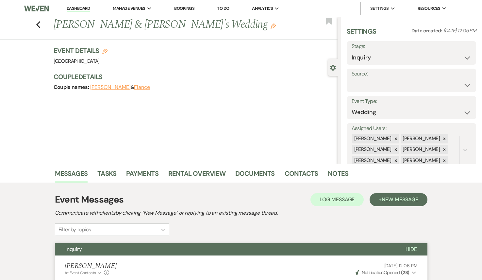
click at [77, 9] on link "Dashboard" at bounding box center [79, 9] width 24 height 6
